Goal: Task Accomplishment & Management: Manage account settings

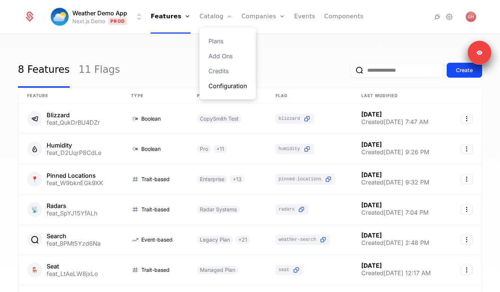
click at [231, 86] on link "Configuration" at bounding box center [228, 85] width 38 height 9
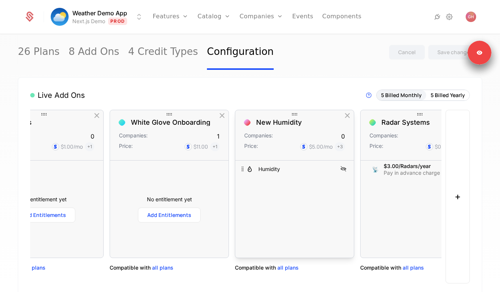
scroll to position [0, 209]
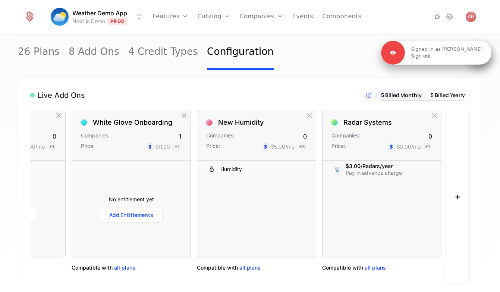
click at [431, 56] on link "Sign out" at bounding box center [421, 56] width 20 height 7
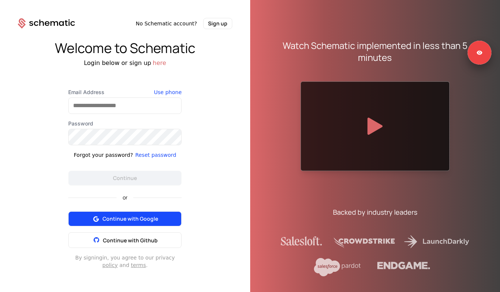
click at [136, 218] on span "Continue with Google" at bounding box center [131, 218] width 56 height 7
